Goal: Information Seeking & Learning: Learn about a topic

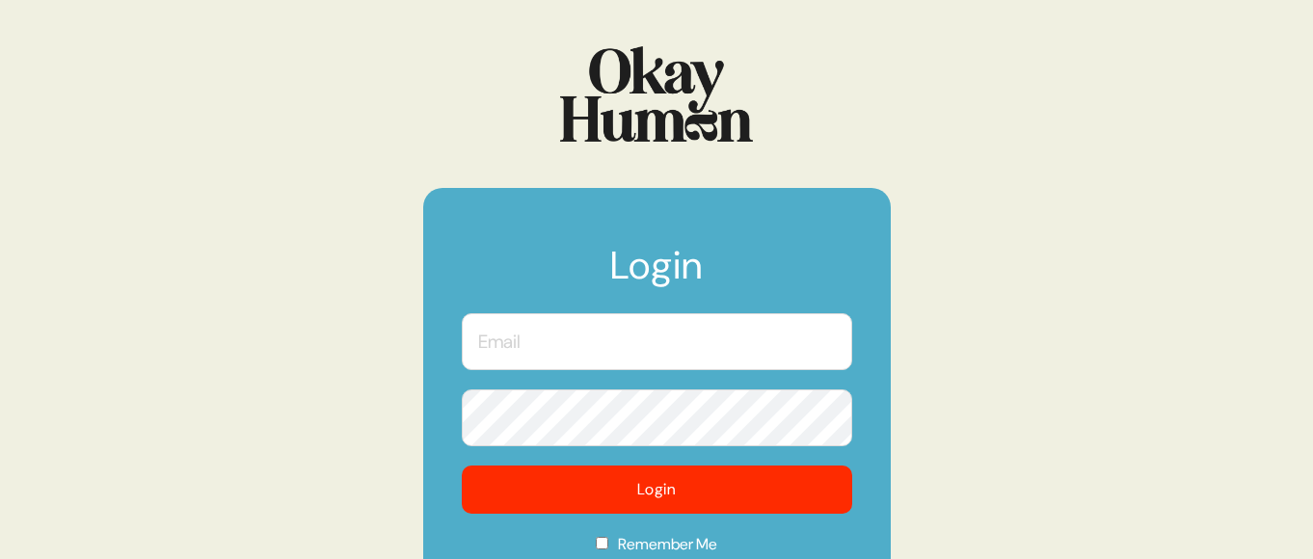
click at [550, 347] on input "text" at bounding box center [657, 341] width 391 height 57
click at [0, 558] on com-1password-button at bounding box center [0, 559] width 0 height 0
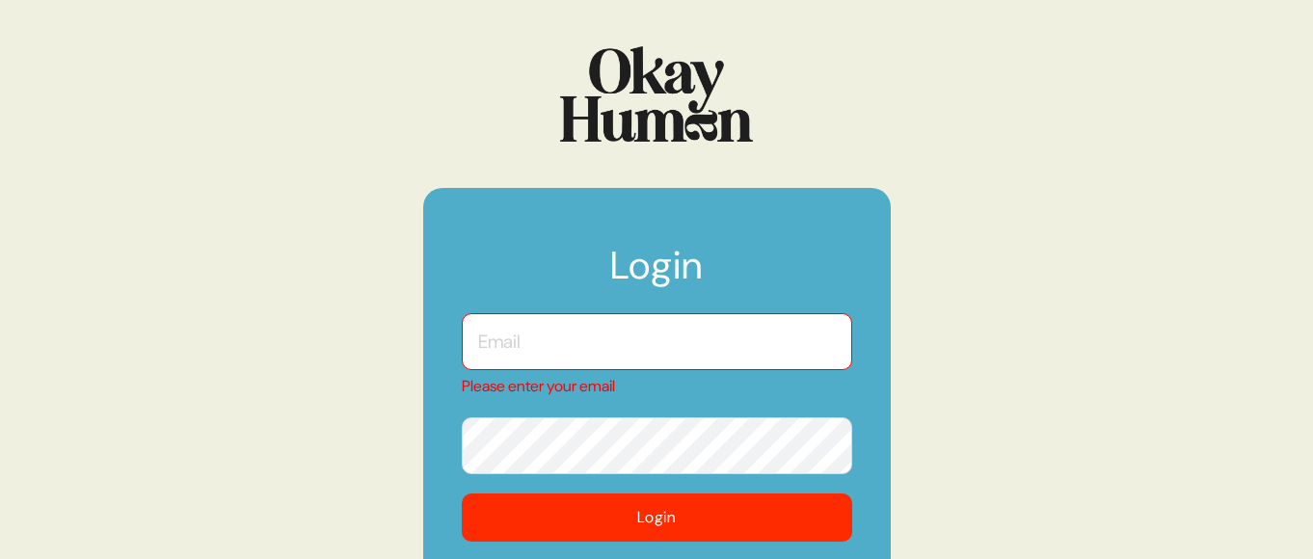
type input "[EMAIL_ADDRESS][DOMAIN_NAME]"
checkbox input "true"
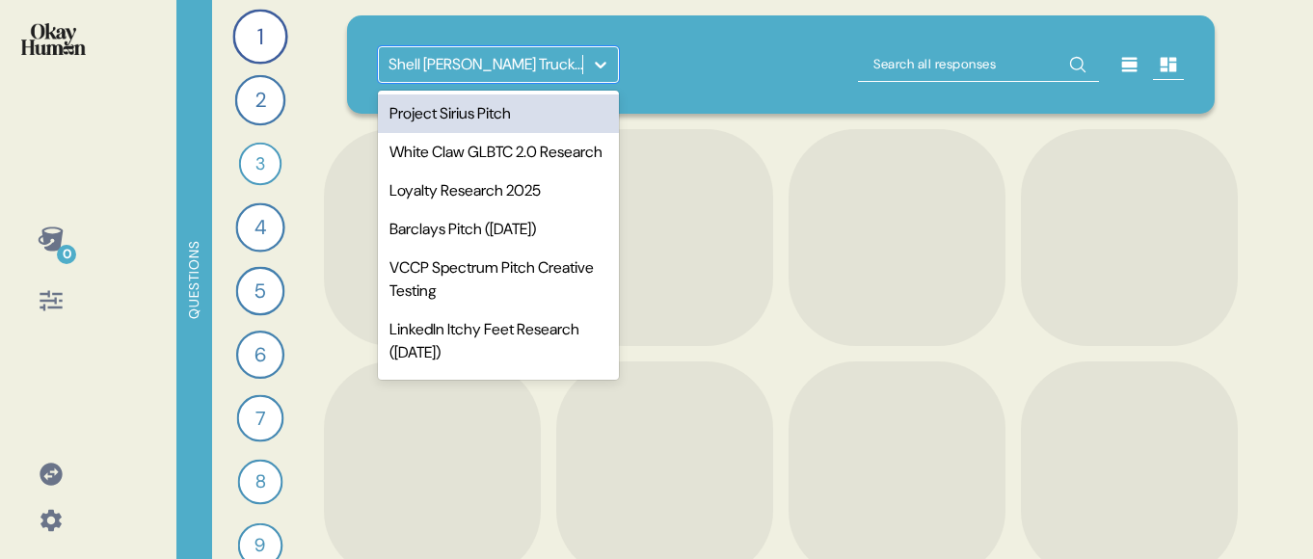
click at [600, 69] on icon at bounding box center [600, 64] width 19 height 19
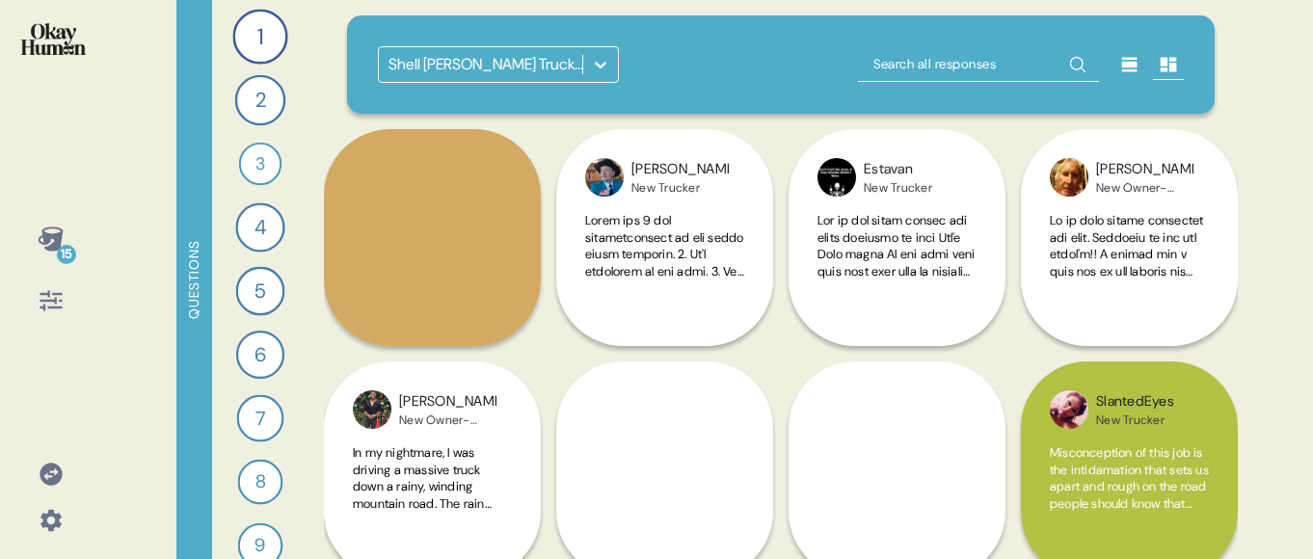
click at [602, 69] on icon at bounding box center [600, 64] width 19 height 19
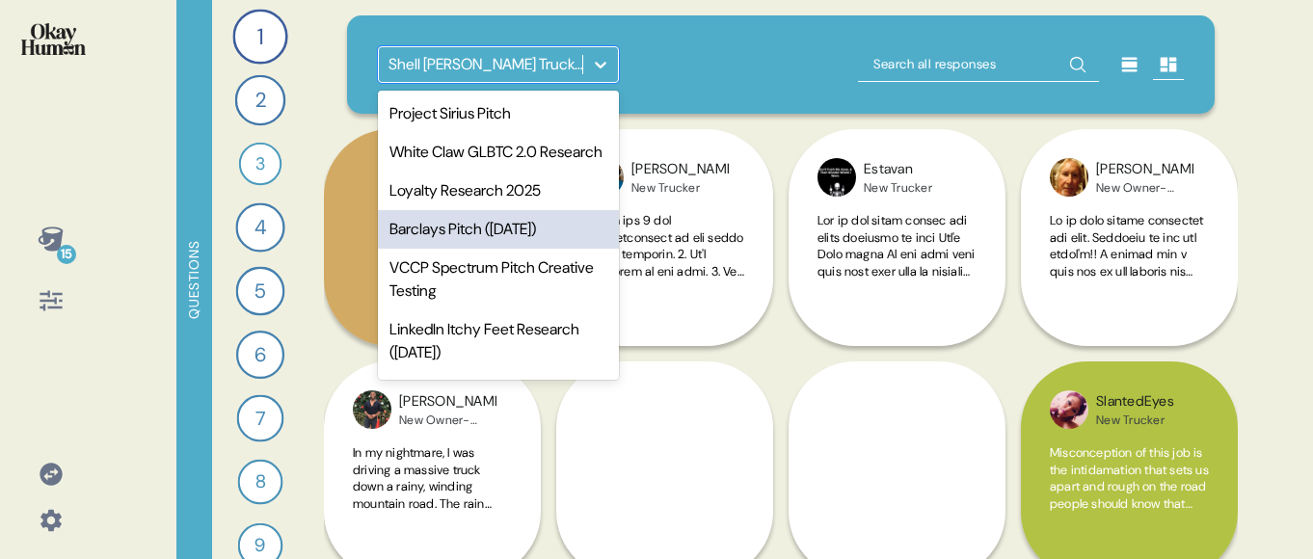
click at [455, 249] on div "Barclays Pitch ([DATE])" at bounding box center [498, 229] width 241 height 39
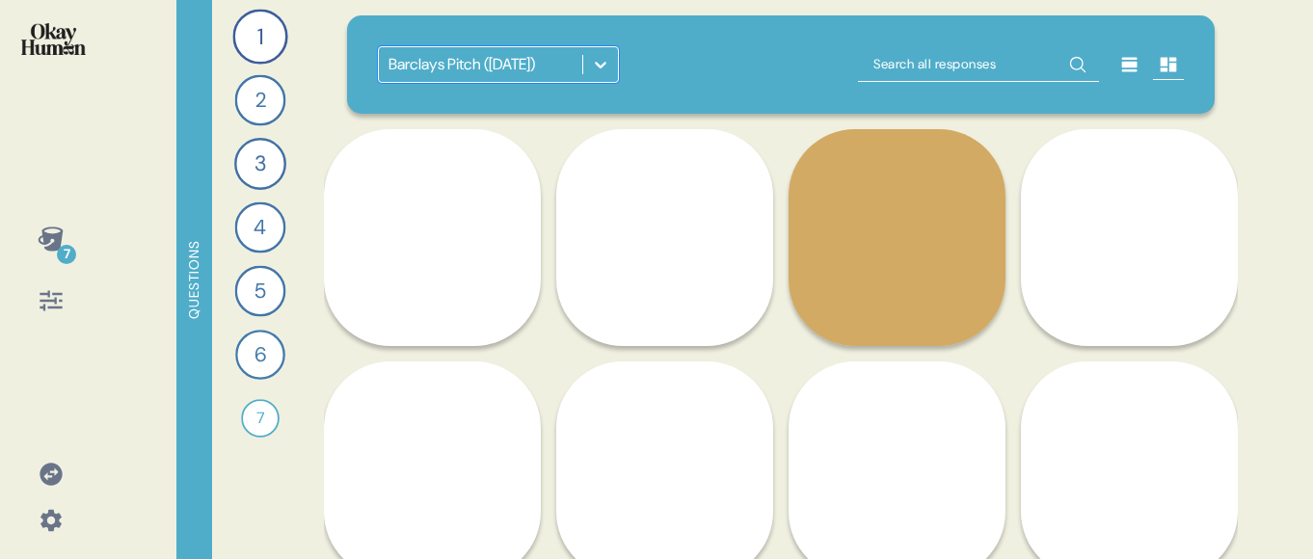
click at [43, 255] on div "7" at bounding box center [51, 239] width 46 height 46
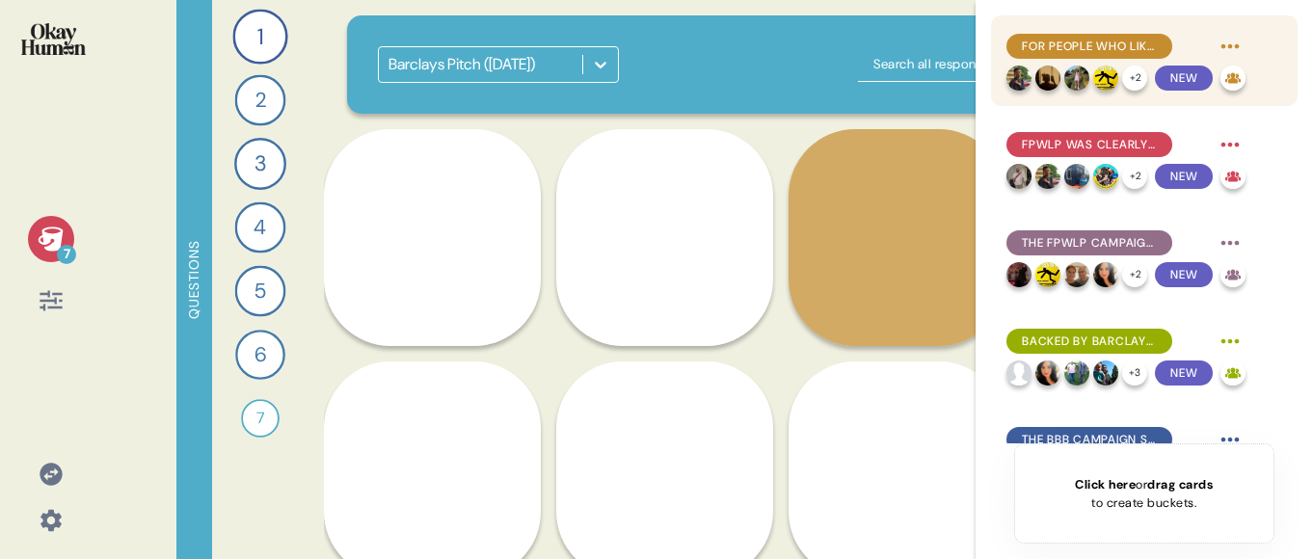
click at [1062, 43] on span "For People Who Like Progress felt uplifting, hopeful, and a bit edgy." at bounding box center [1089, 46] width 135 height 17
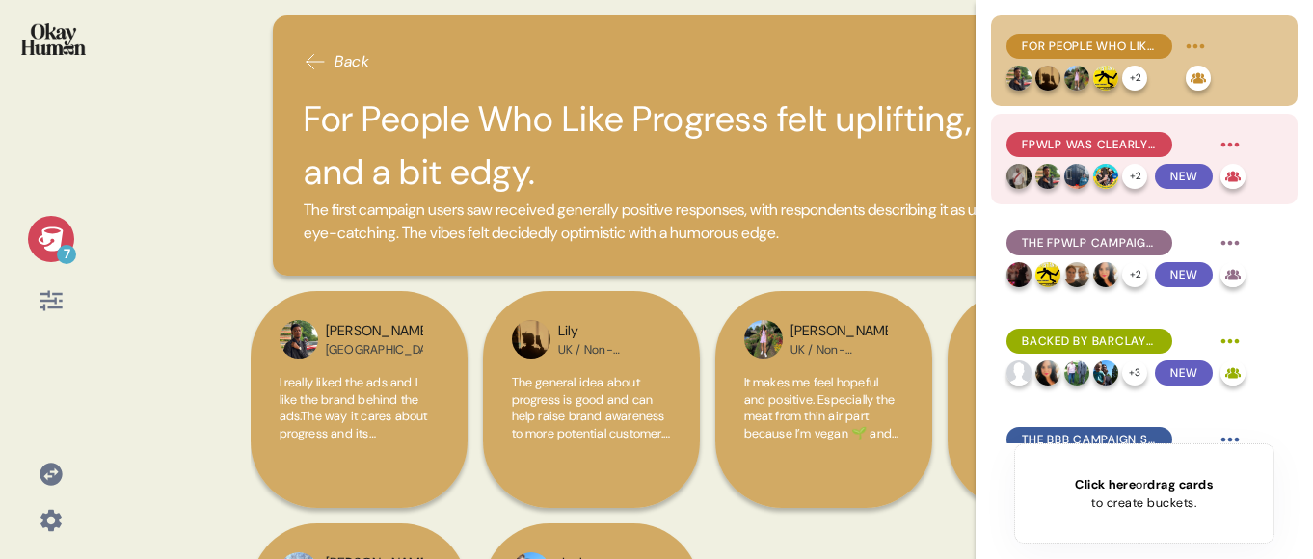
click at [1060, 154] on div "FPWLP was clearly about who Barclays supported, and some saw businesses as the …" at bounding box center [1090, 144] width 166 height 25
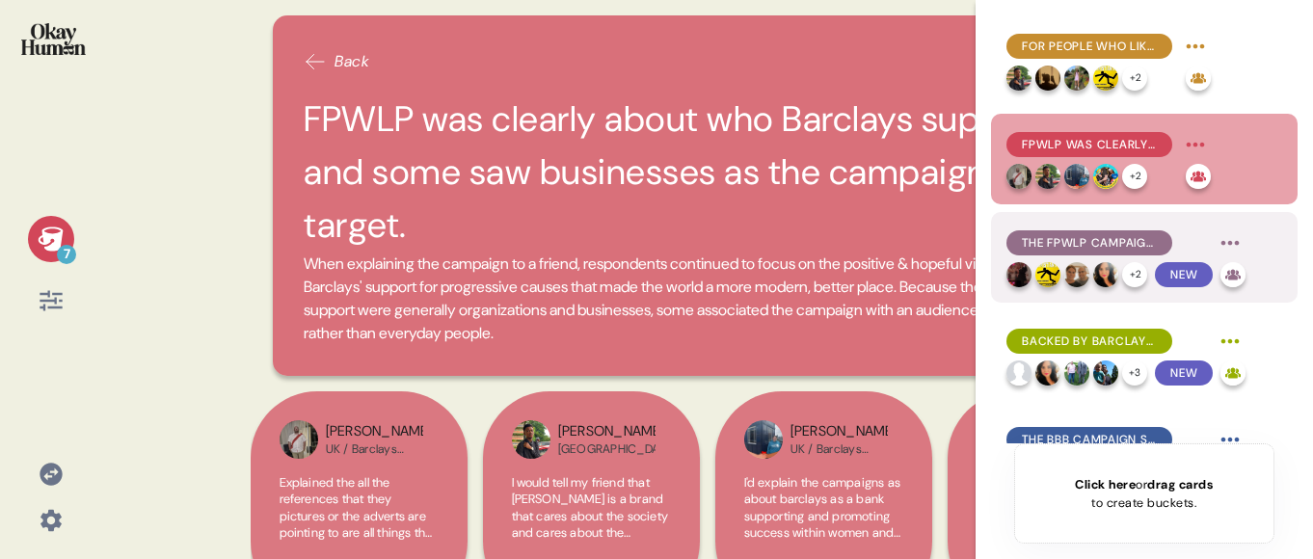
click at [1058, 237] on span "The FPWLP campaign makes Barclays feel more community-focused, though the humor…" at bounding box center [1089, 242] width 135 height 17
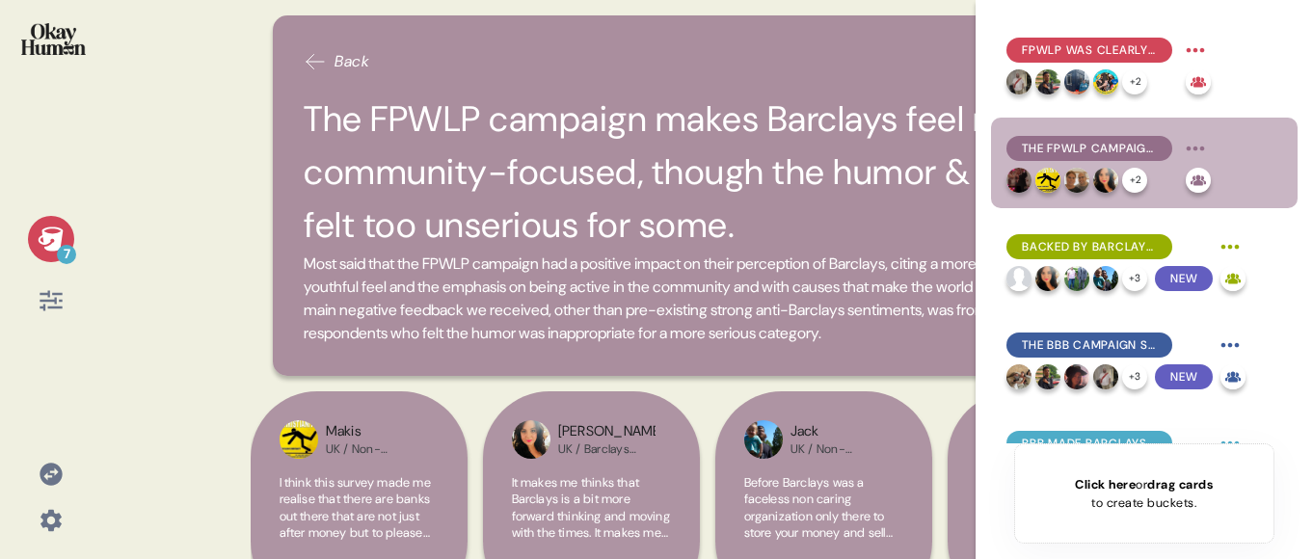
scroll to position [114, 0]
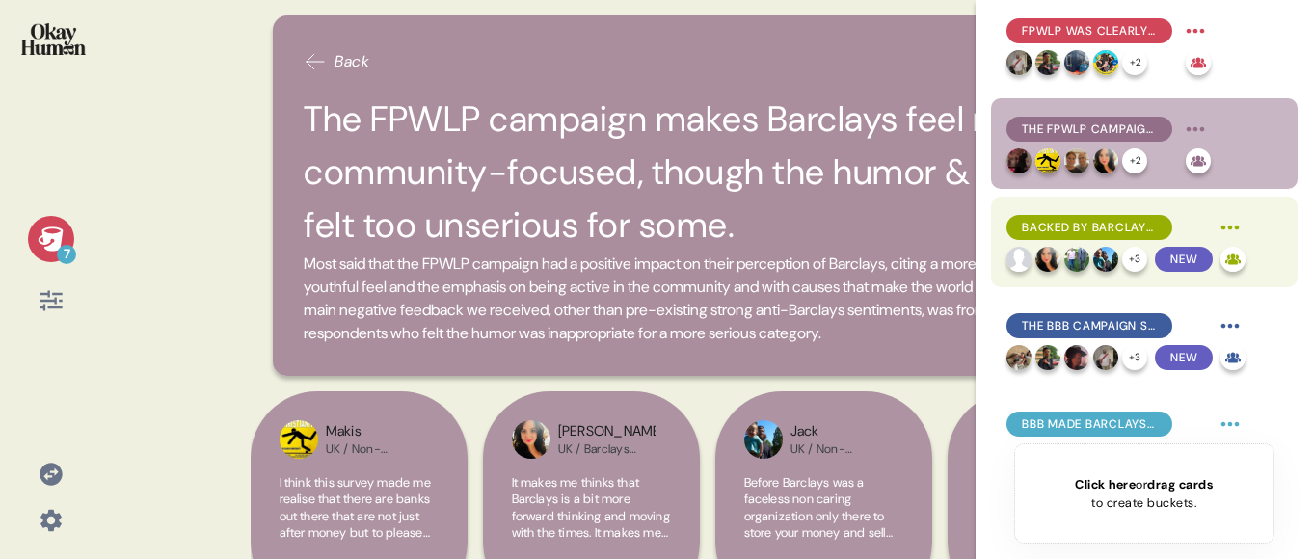
click at [1085, 223] on span "Backed by Barclays was energetic and in-the-moment with an emphasis on trust an…" at bounding box center [1089, 227] width 135 height 17
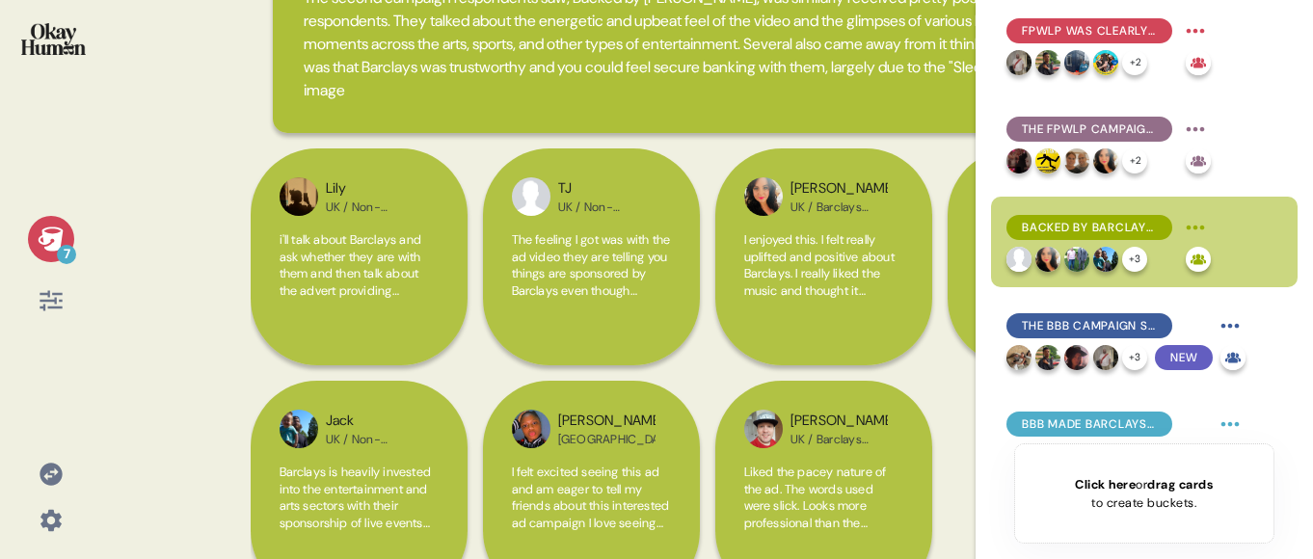
scroll to position [266, 0]
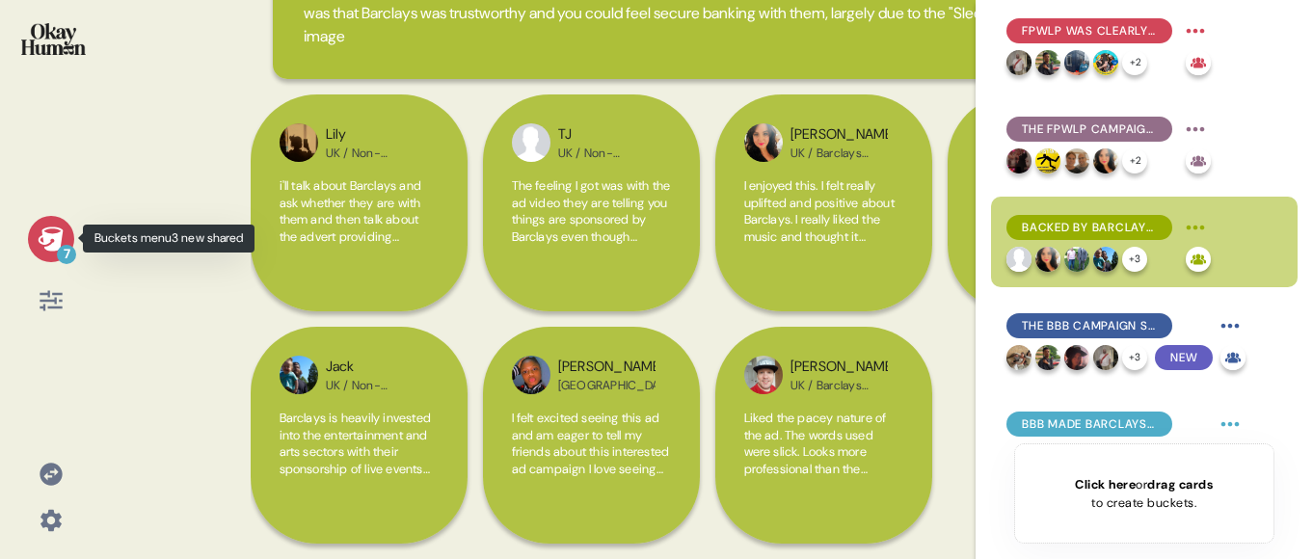
click at [44, 236] on icon at bounding box center [50, 239] width 25 height 24
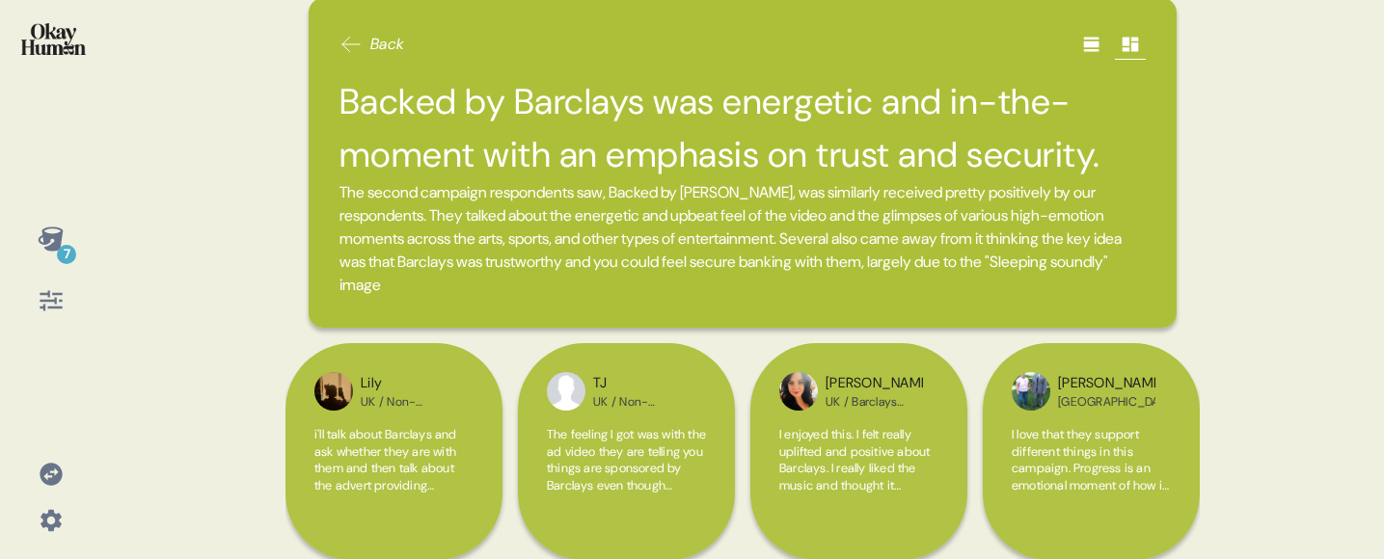
scroll to position [0, 0]
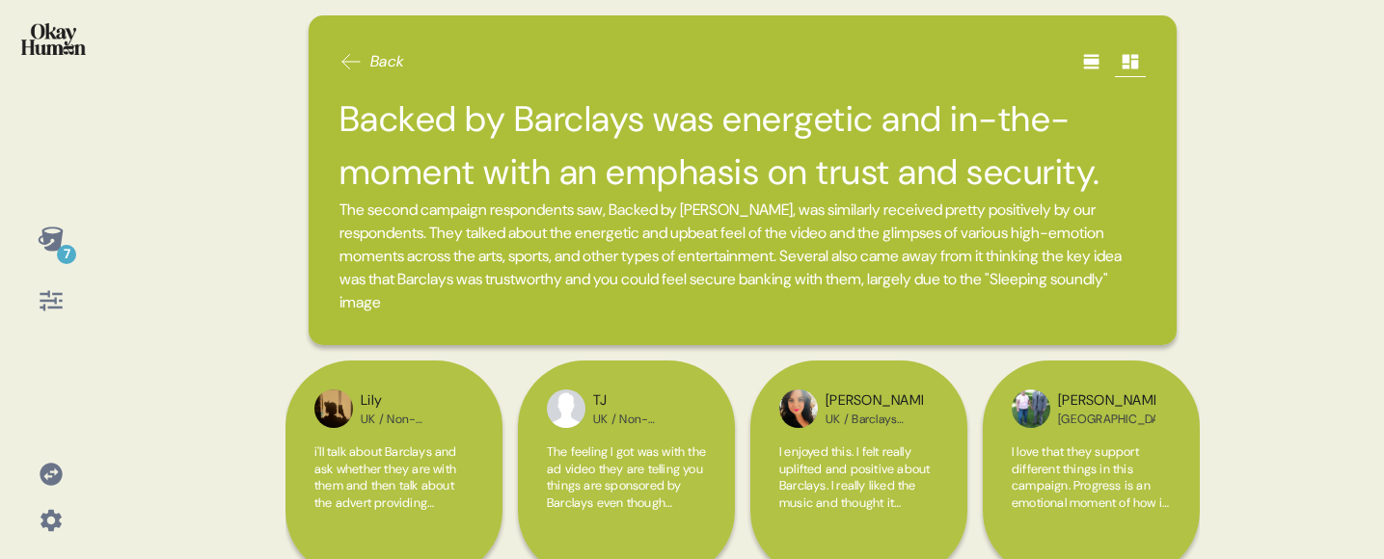
click at [352, 67] on icon at bounding box center [350, 61] width 23 height 23
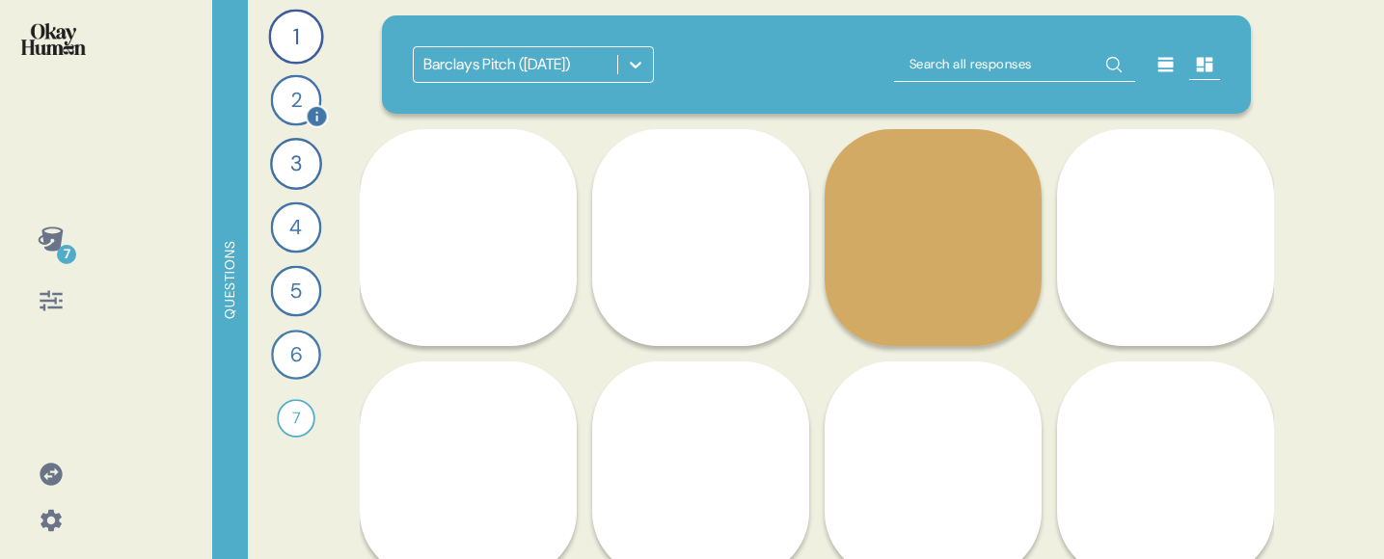
click at [296, 103] on div "2" at bounding box center [295, 100] width 51 height 51
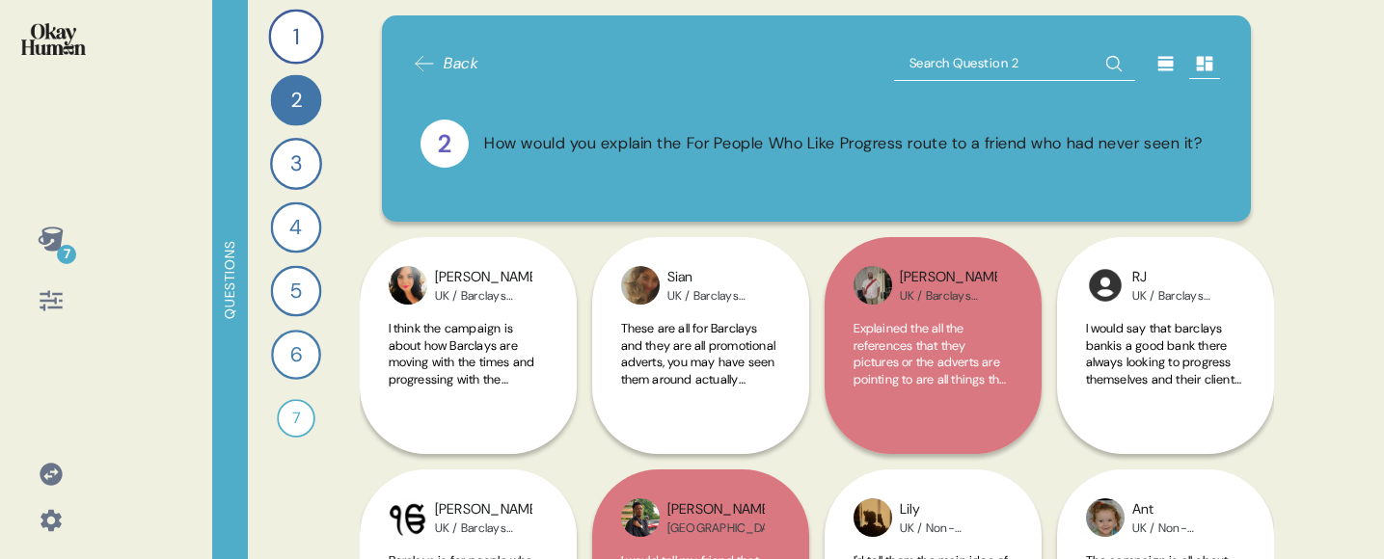
click at [439, 52] on span "Back" at bounding box center [446, 63] width 66 height 23
click at [58, 252] on div "7" at bounding box center [66, 254] width 19 height 19
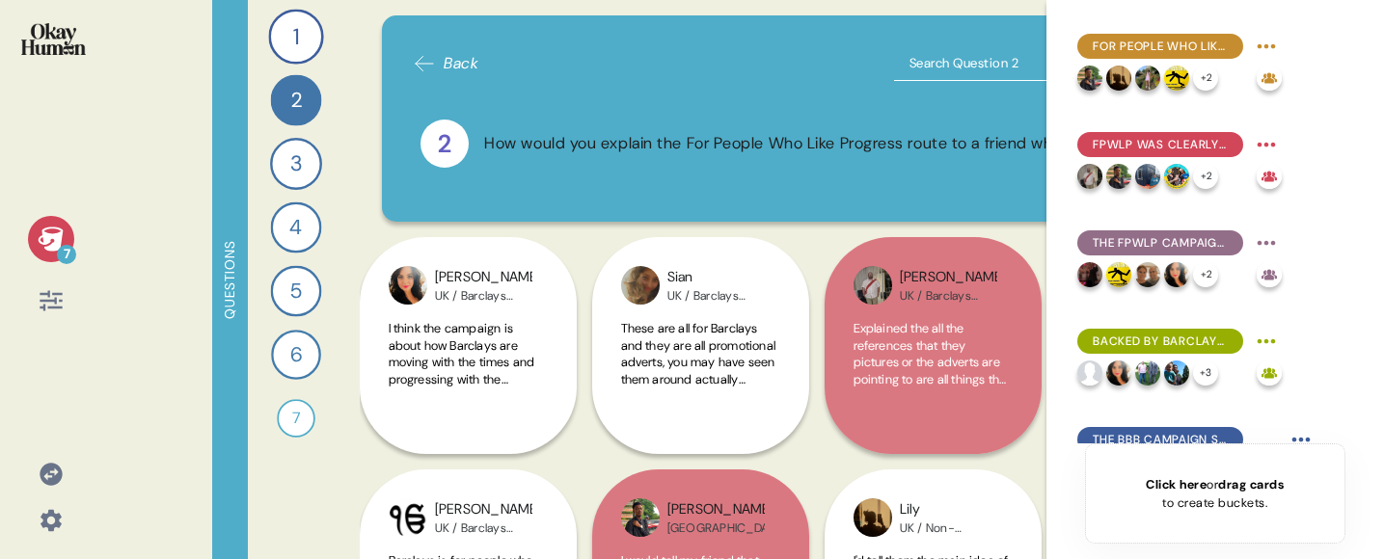
click at [51, 239] on icon at bounding box center [51, 239] width 27 height 27
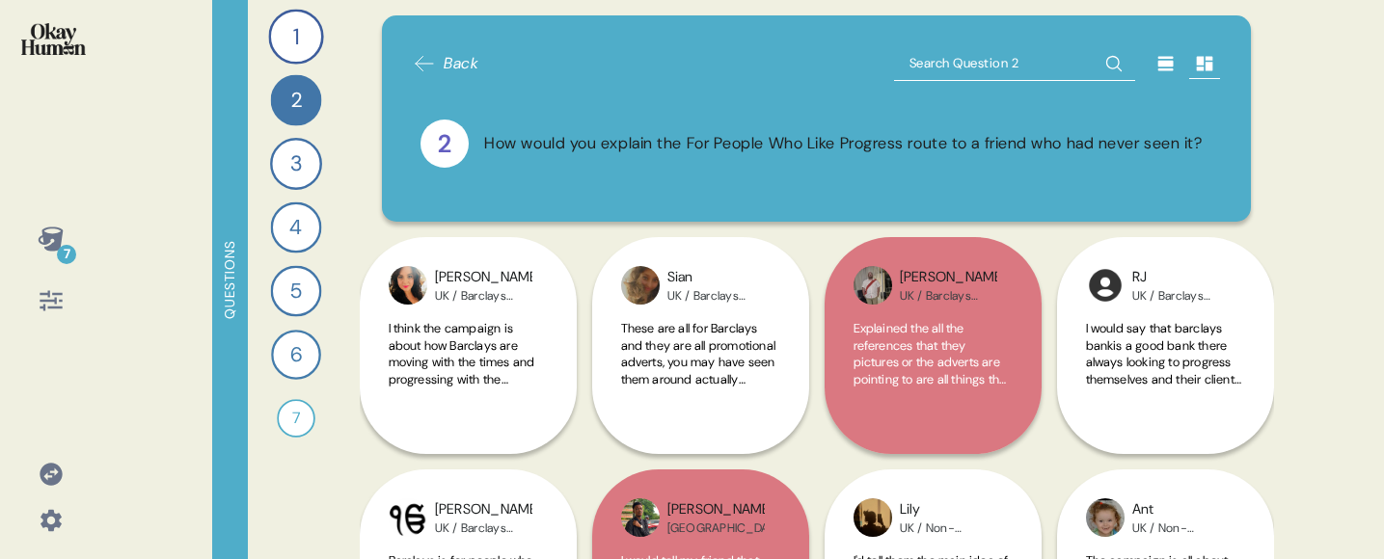
click at [51, 239] on icon at bounding box center [51, 239] width 27 height 27
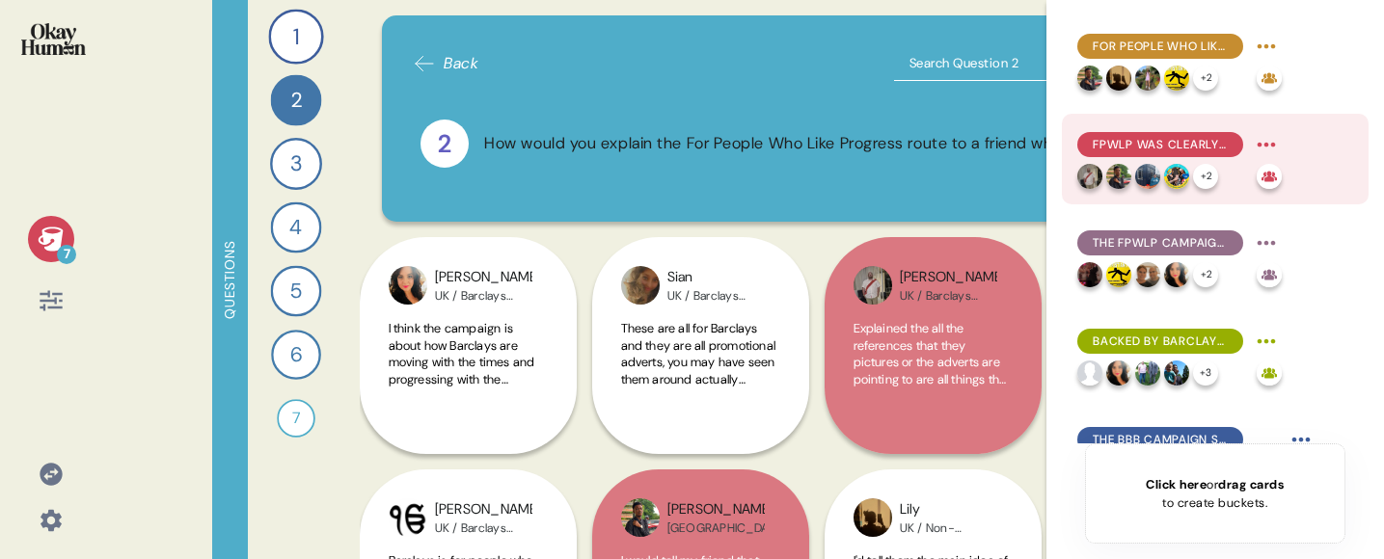
click at [1124, 144] on span "FPWLP was clearly about who Barclays supported, and some saw businesses as the …" at bounding box center [1160, 144] width 135 height 17
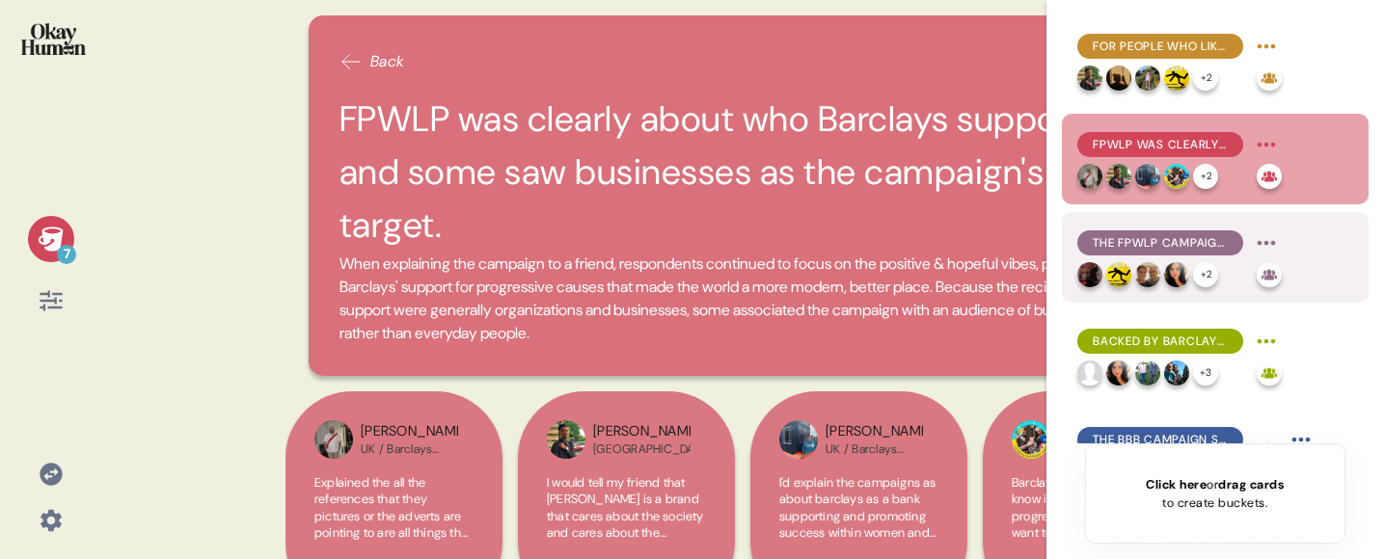
click at [1105, 252] on div "The FPWLP campaign makes Barclays feel more community-focused, though the humor…" at bounding box center [1160, 242] width 166 height 25
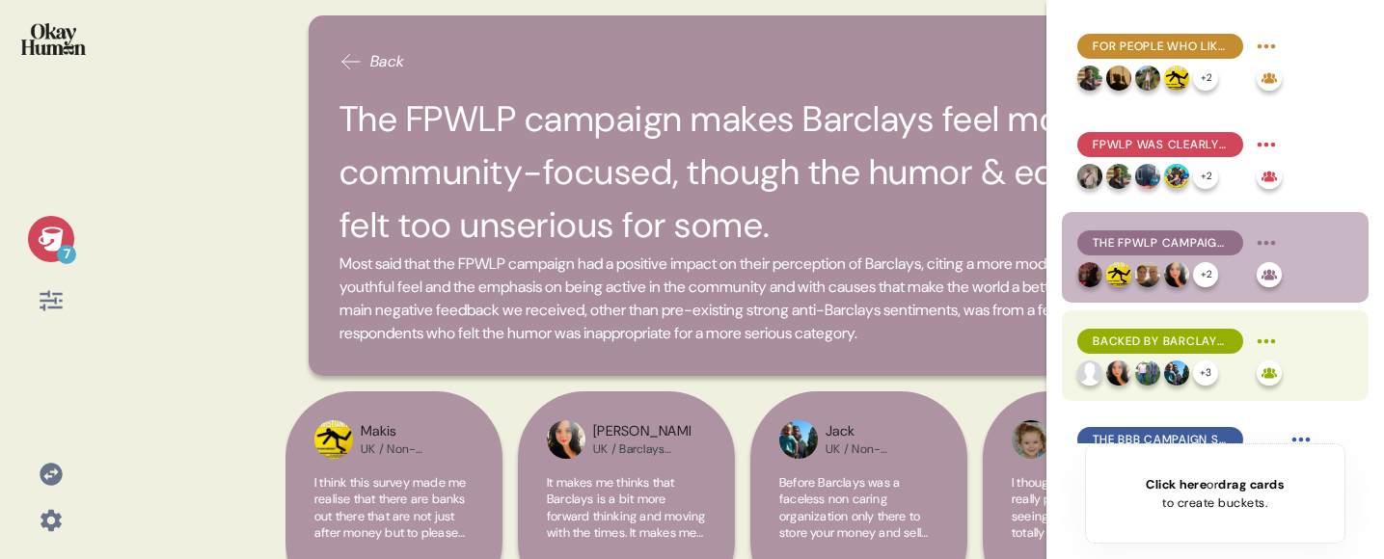
click at [1099, 329] on div "Backed by Barclays was energetic and in-the-moment with an emphasis on trust an…" at bounding box center [1160, 341] width 166 height 25
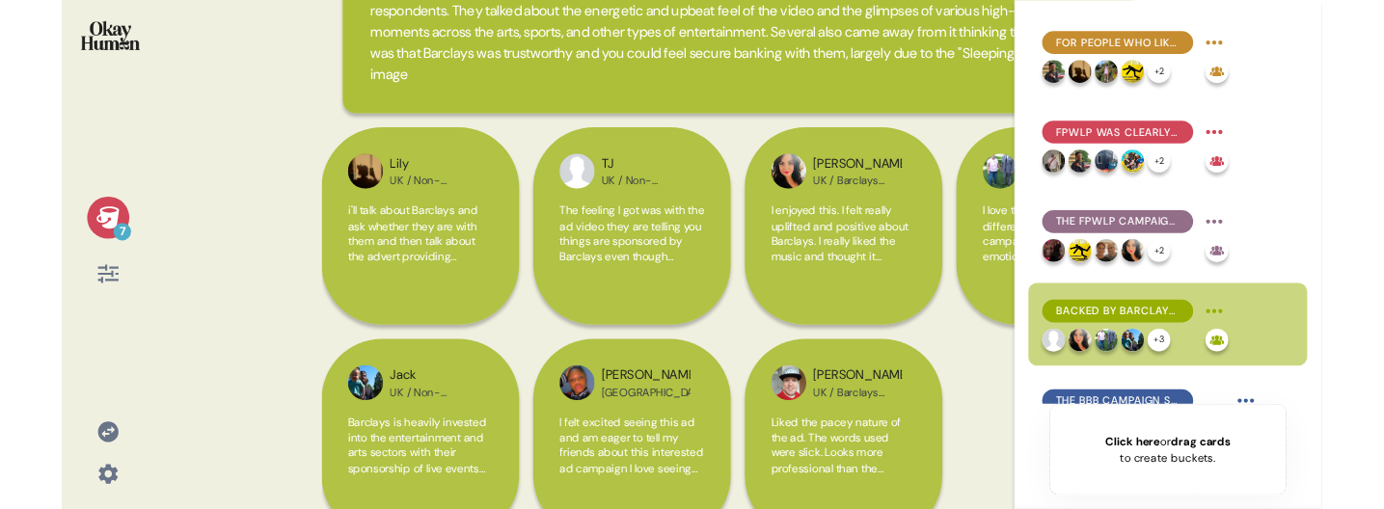
scroll to position [266, 0]
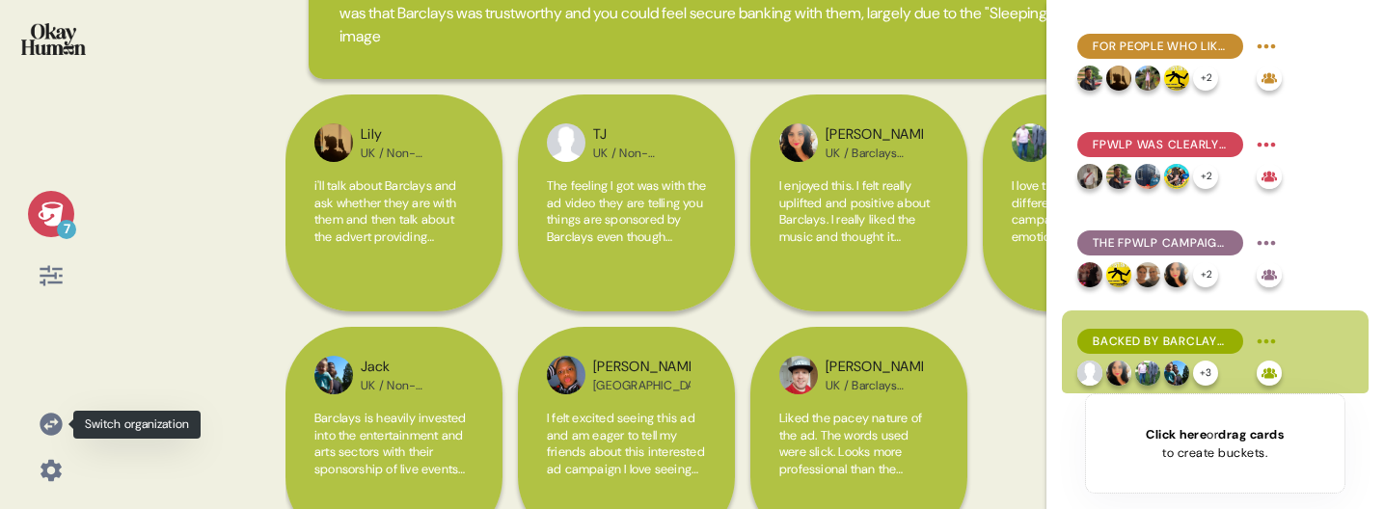
click at [53, 427] on icon at bounding box center [51, 424] width 22 height 22
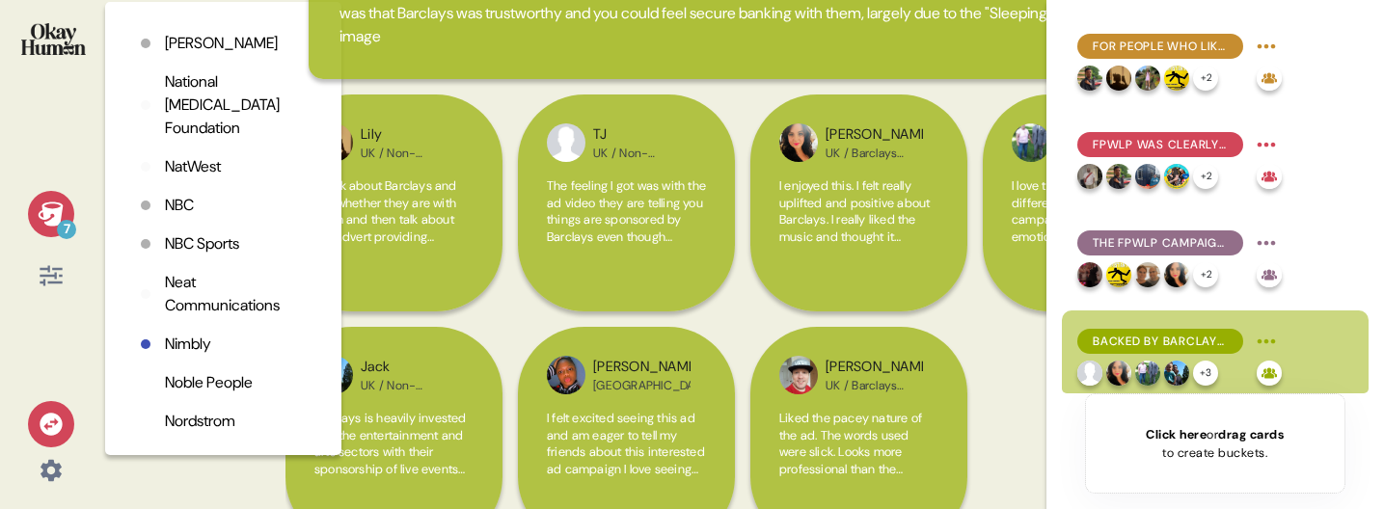
scroll to position [3541, 0]
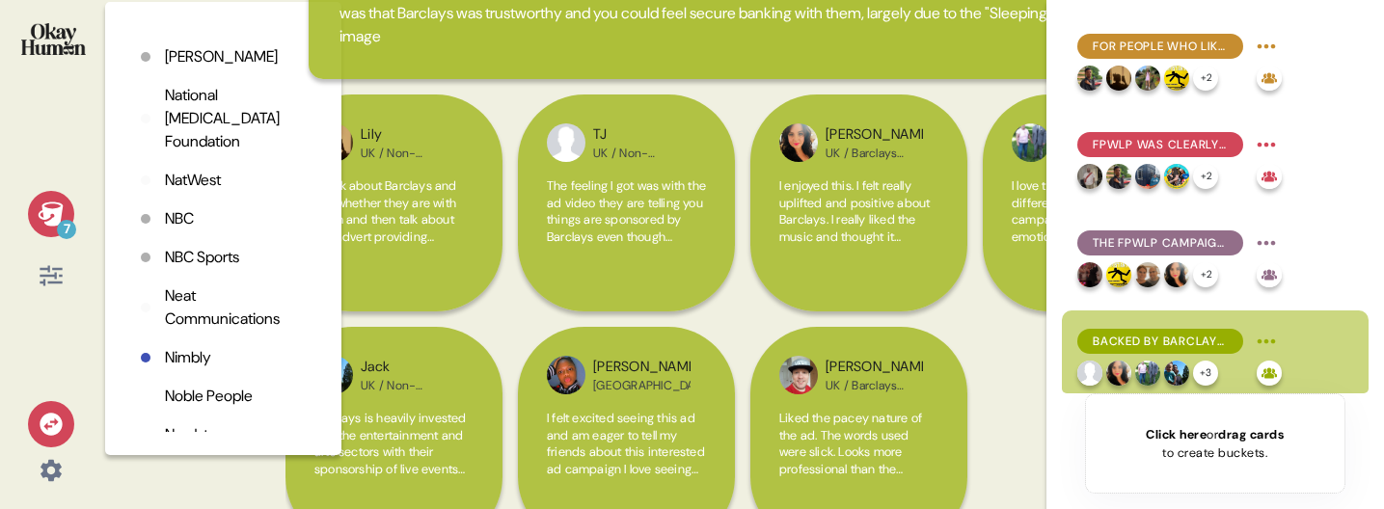
click at [197, 192] on p "NatWest" at bounding box center [193, 180] width 56 height 23
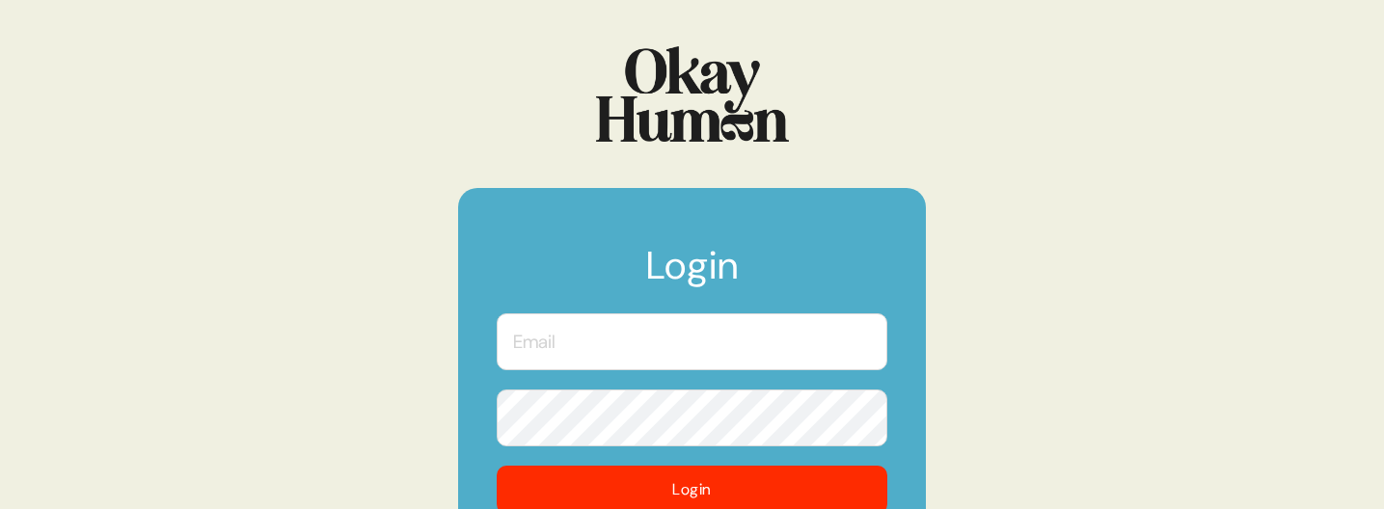
click at [554, 358] on input "text" at bounding box center [692, 341] width 391 height 57
type input "[EMAIL_ADDRESS][DOMAIN_NAME]"
checkbox input "true"
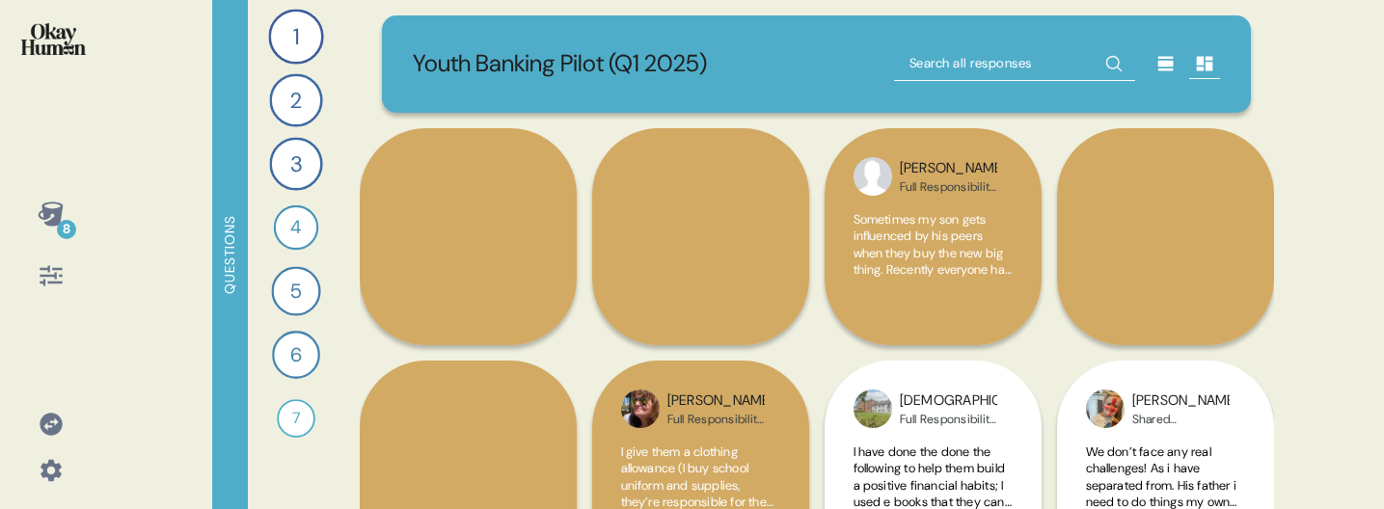
click at [50, 219] on icon at bounding box center [50, 214] width 25 height 24
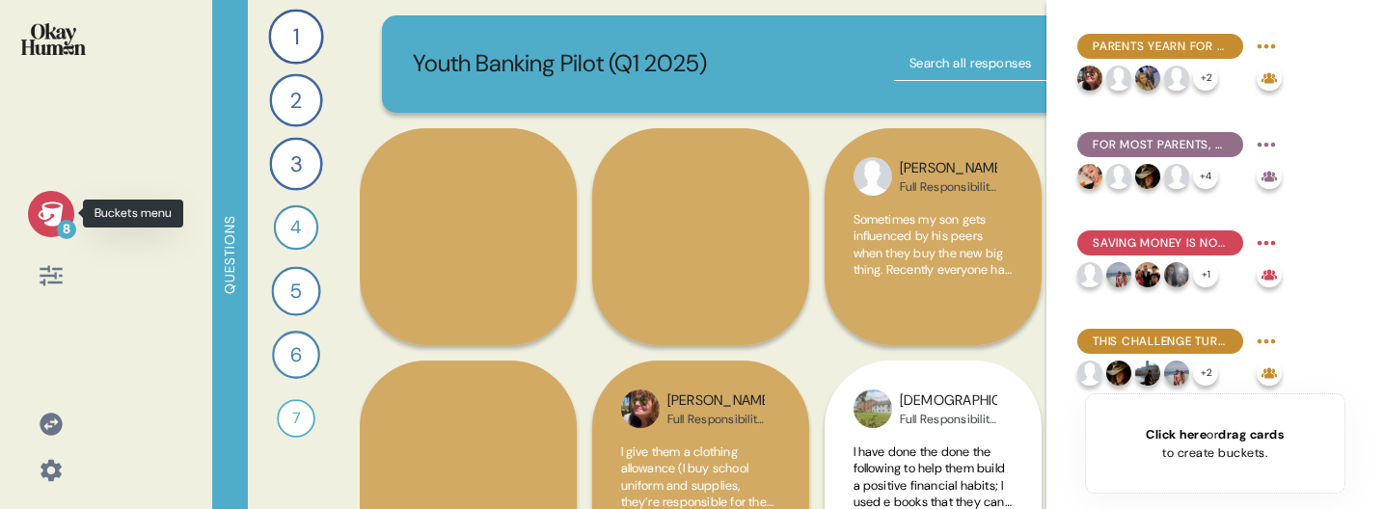
click at [35, 215] on div "8" at bounding box center [51, 214] width 46 height 46
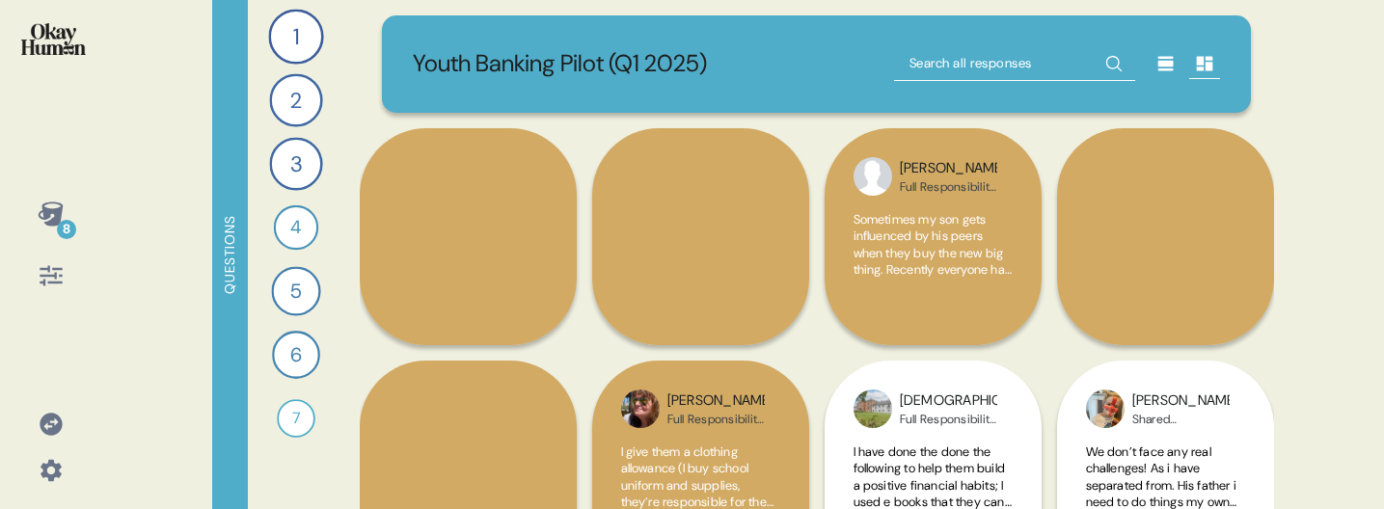
click at [50, 221] on icon at bounding box center [50, 214] width 25 height 24
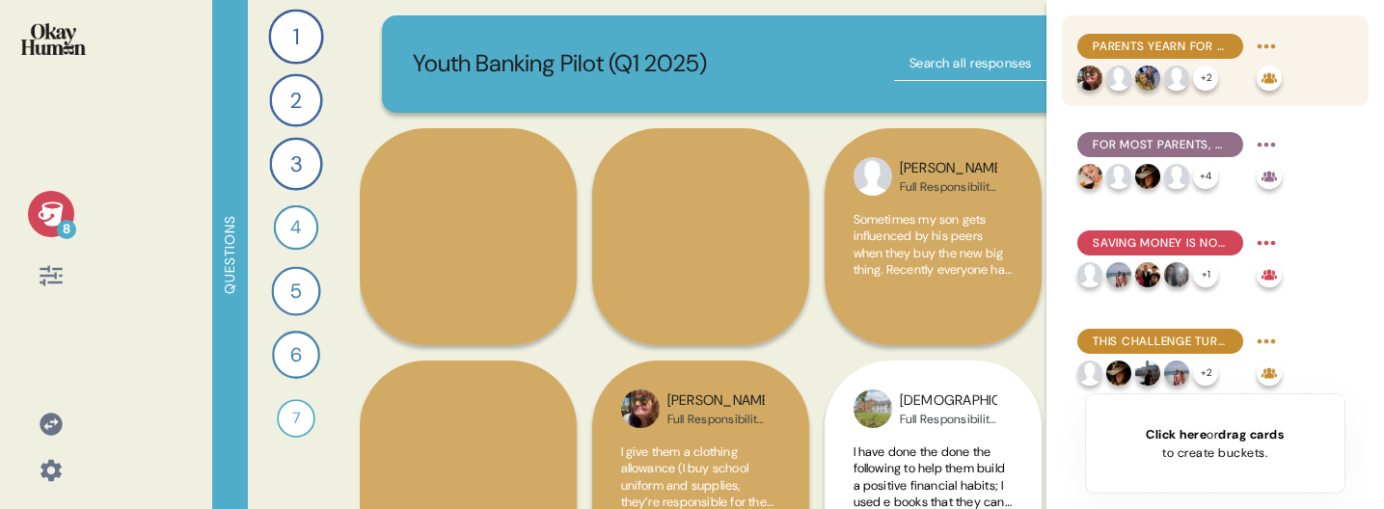
click at [1161, 52] on span "Parents yearn for their kids to learn a range of economic basics, but saving is…" at bounding box center [1160, 46] width 135 height 17
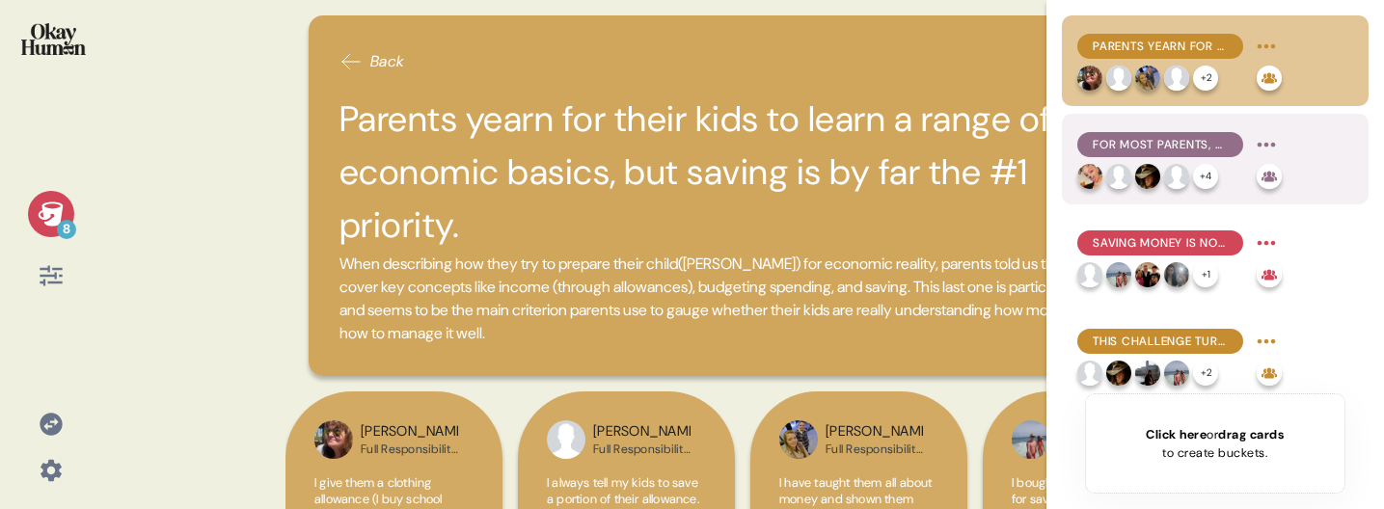
click at [1146, 154] on div "For most parents, financial education is motivated more by fears of scarcity th…" at bounding box center [1160, 144] width 166 height 25
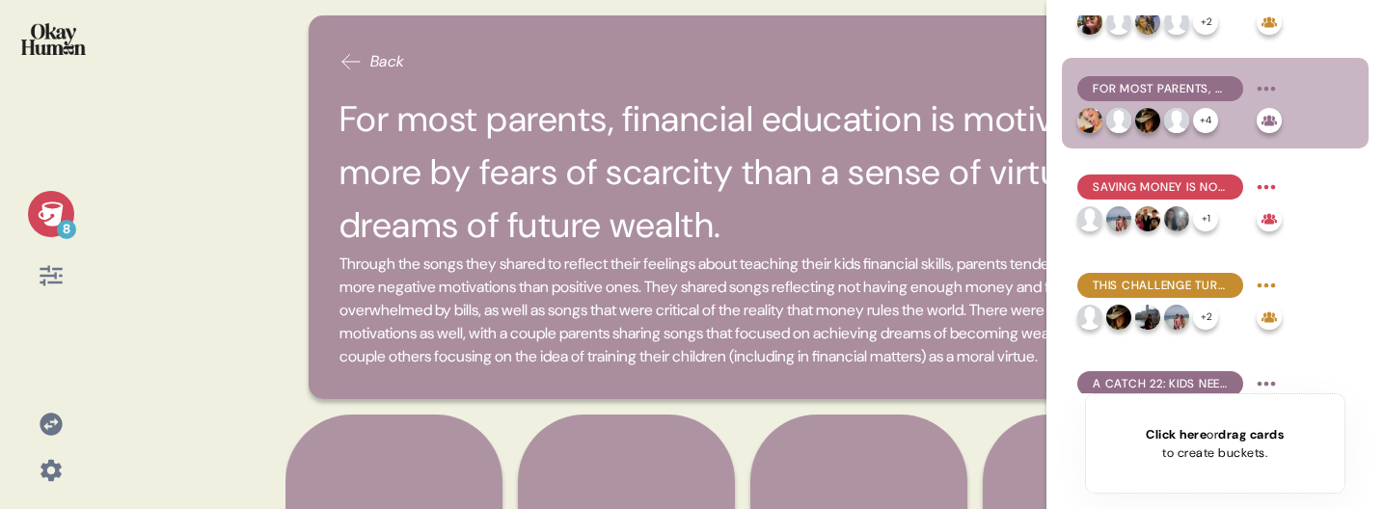
scroll to position [69, 0]
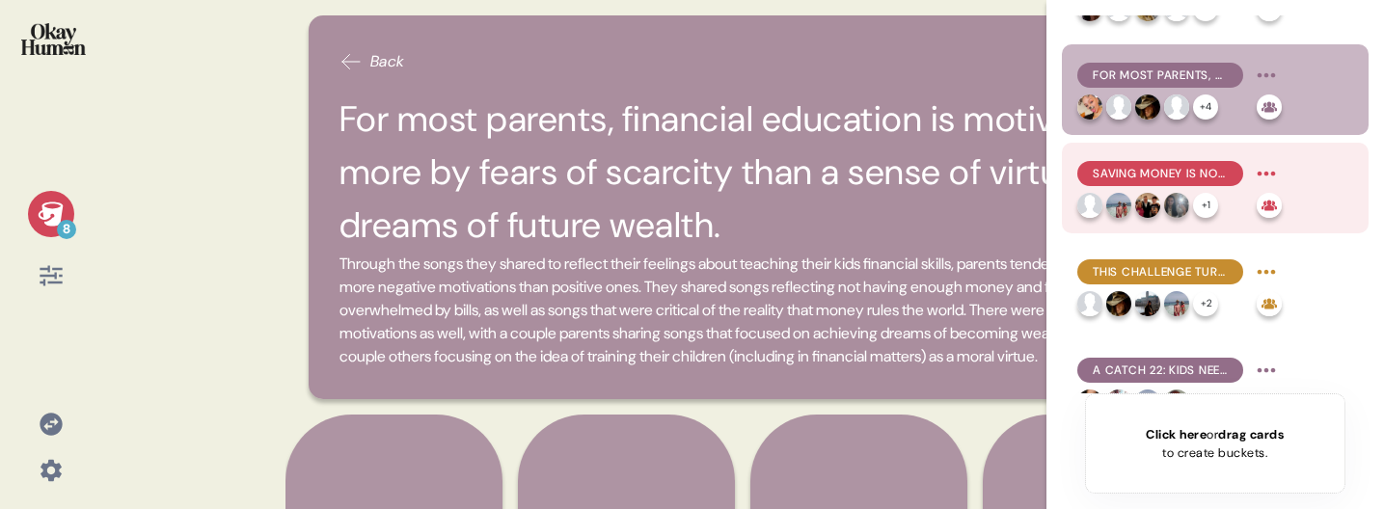
click at [1149, 179] on span "Saving money is not only the main goal, but the most challenging for many famil…" at bounding box center [1160, 173] width 135 height 17
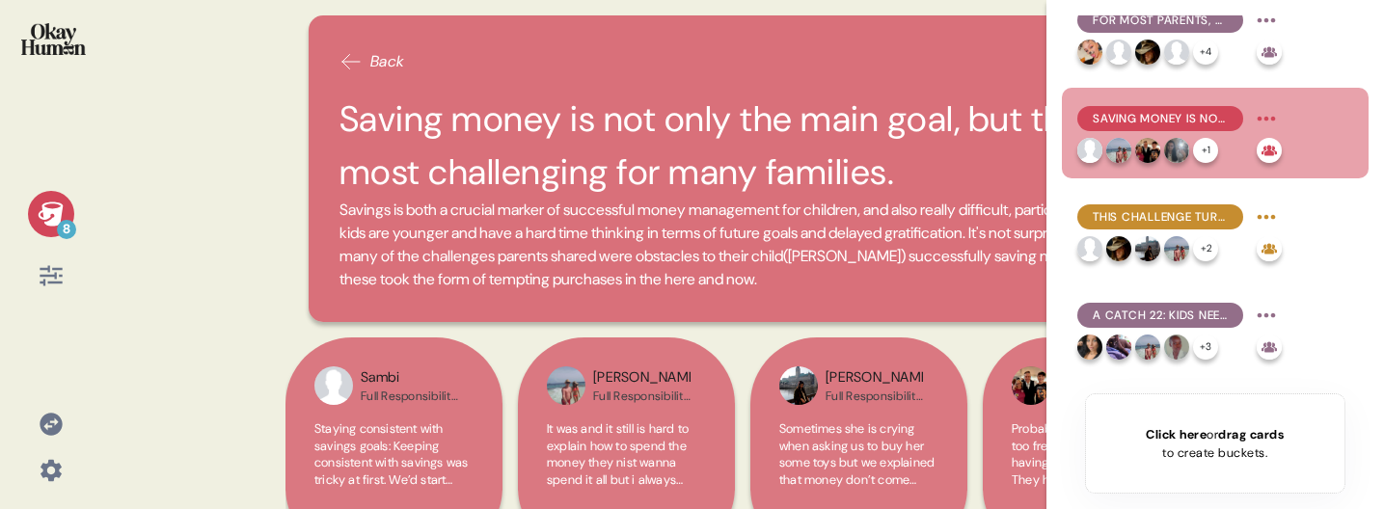
scroll to position [134, 0]
